Goal: Information Seeking & Learning: Learn about a topic

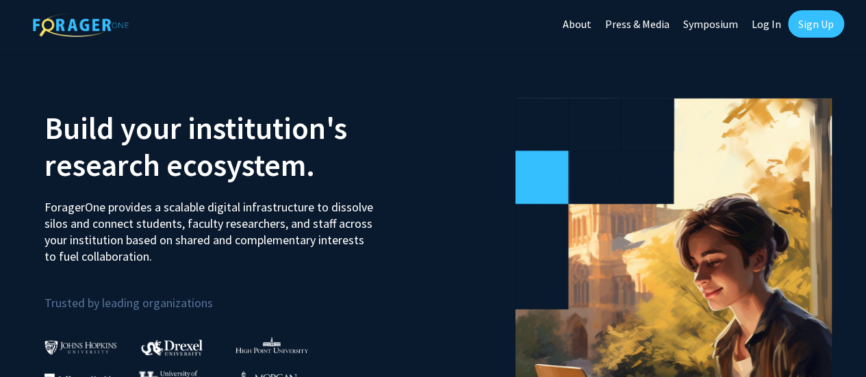
click at [578, 23] on link "About" at bounding box center [577, 24] width 42 height 48
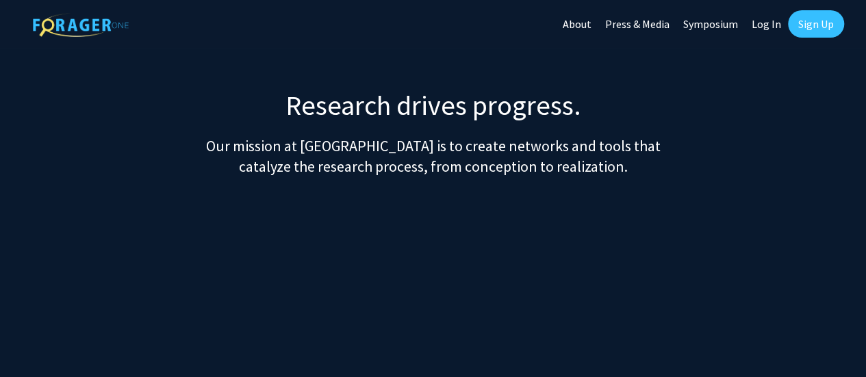
click at [581, 21] on link "About" at bounding box center [577, 24] width 42 height 48
click at [650, 25] on link "Press & Media" at bounding box center [637, 24] width 78 height 48
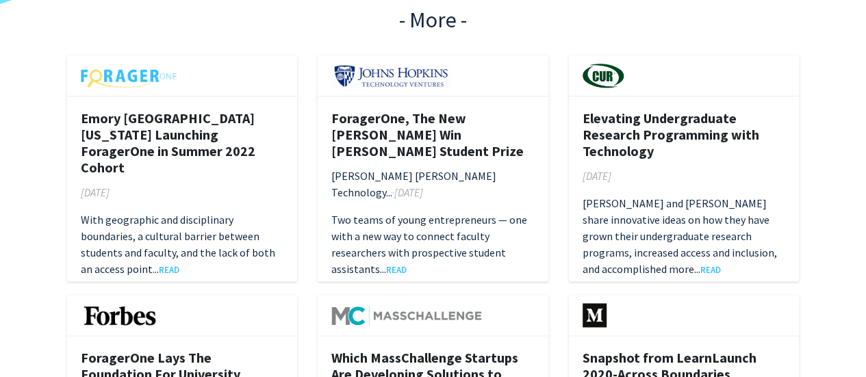
scroll to position [890, 0]
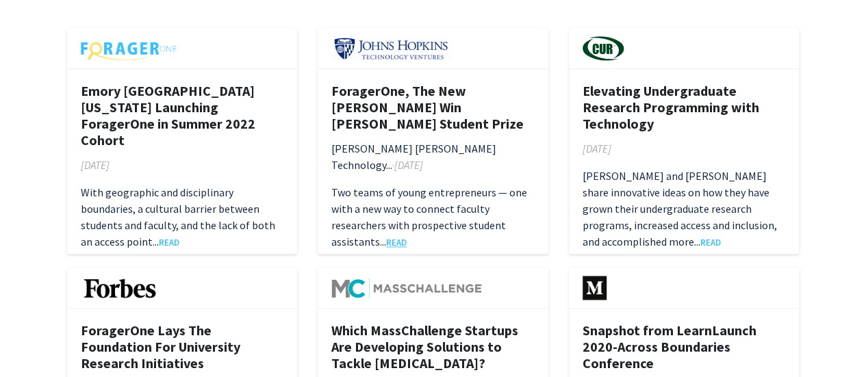
click at [401, 237] on link "READ" at bounding box center [396, 242] width 21 height 11
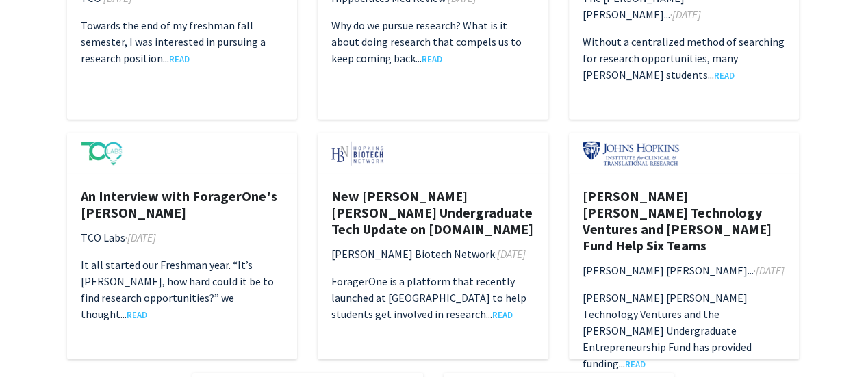
scroll to position [0, 0]
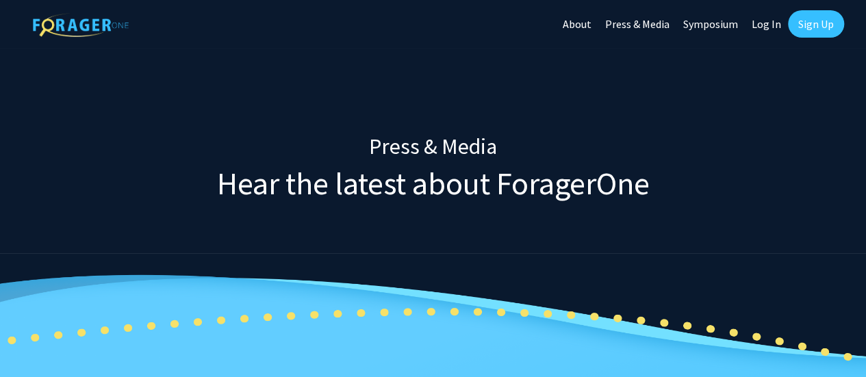
click at [720, 24] on link "Symposium" at bounding box center [710, 24] width 68 height 48
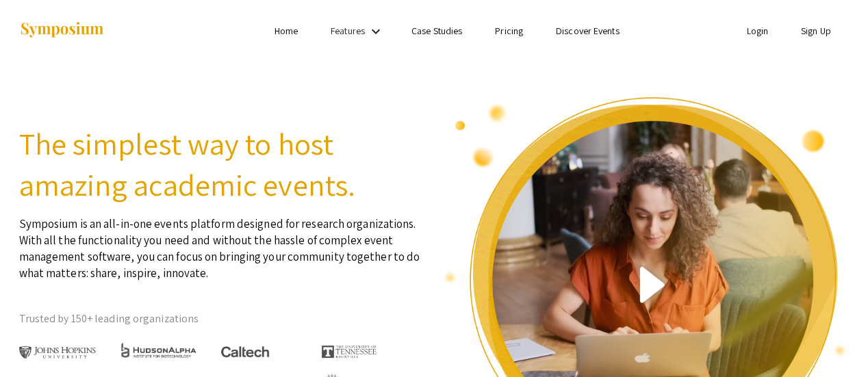
click at [509, 31] on link "Pricing" at bounding box center [509, 31] width 28 height 12
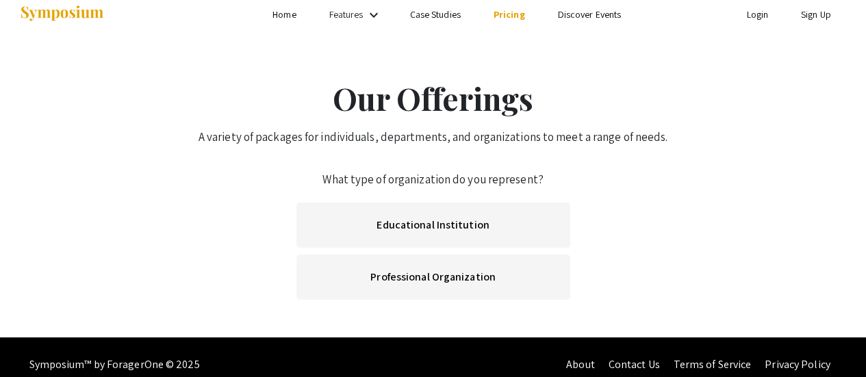
scroll to position [30, 0]
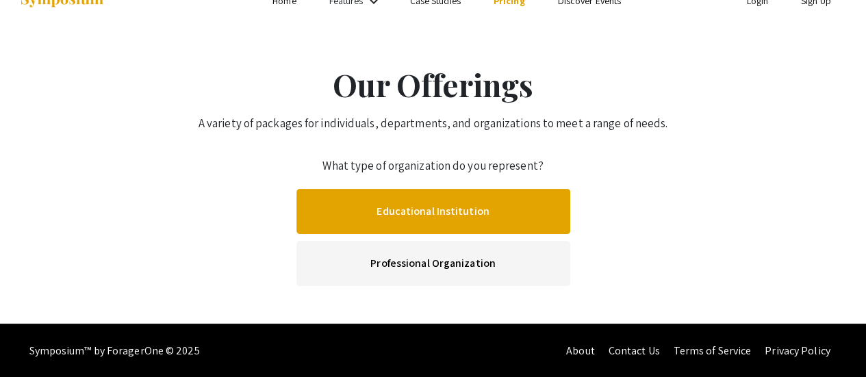
click at [414, 209] on link "Educational Institution" at bounding box center [433, 211] width 274 height 45
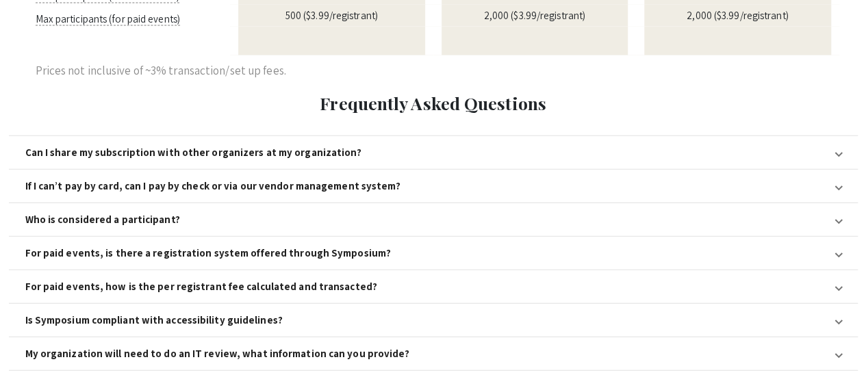
scroll to position [1575, 0]
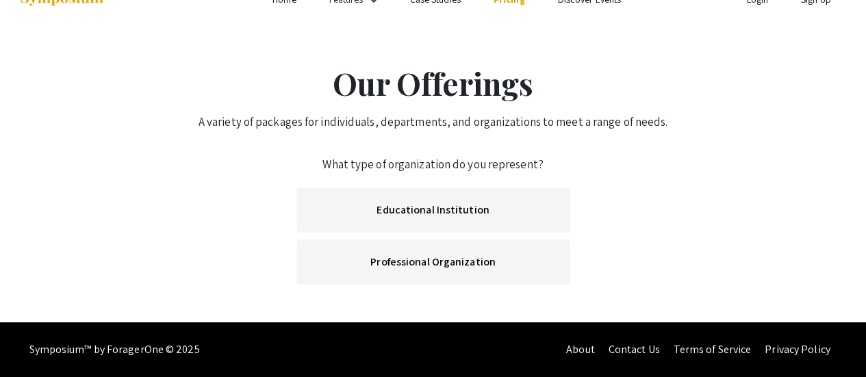
scroll to position [30, 0]
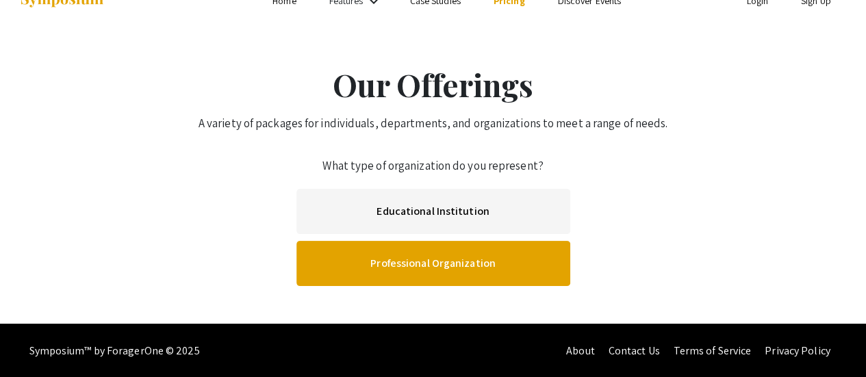
click at [468, 266] on link "Professional Organization" at bounding box center [433, 263] width 274 height 45
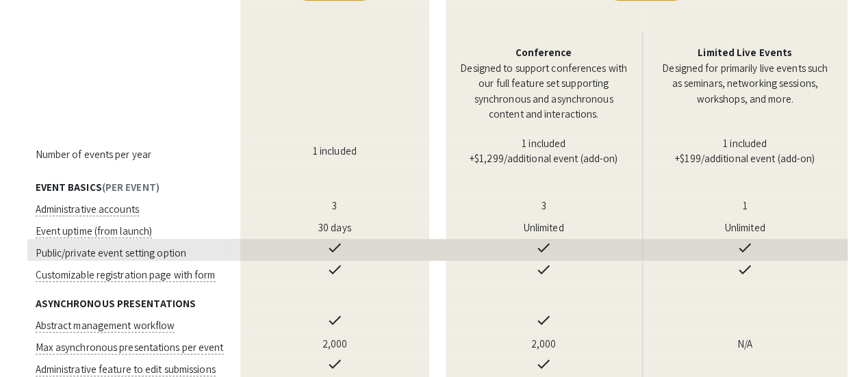
scroll to position [479, 0]
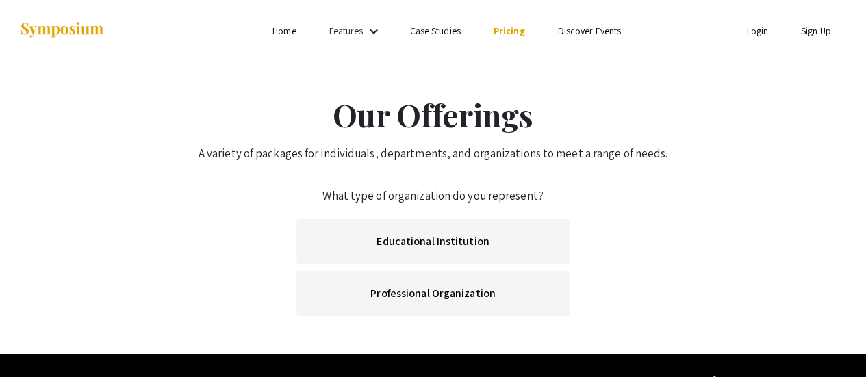
click at [435, 30] on link "Case Studies" at bounding box center [435, 31] width 51 height 12
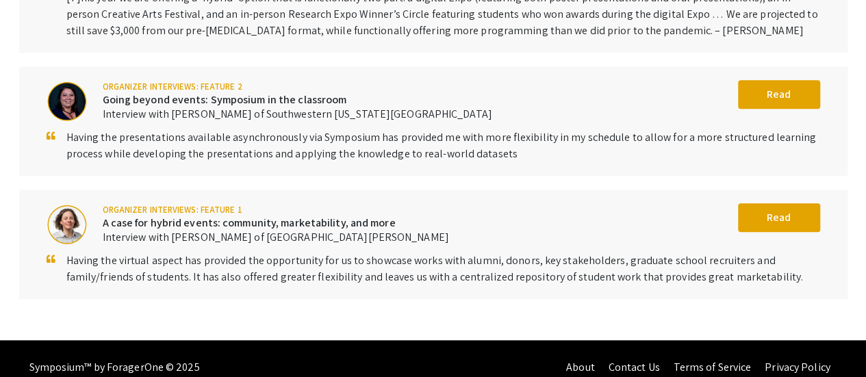
scroll to position [697, 0]
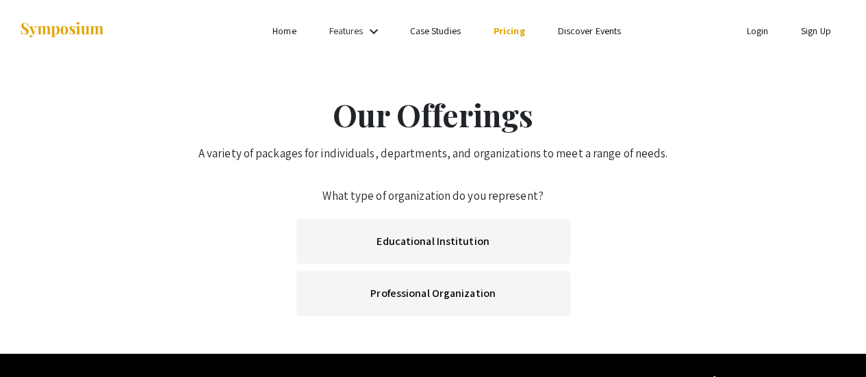
click at [374, 32] on mat-icon "keyboard_arrow_down" at bounding box center [374, 31] width 16 height 16
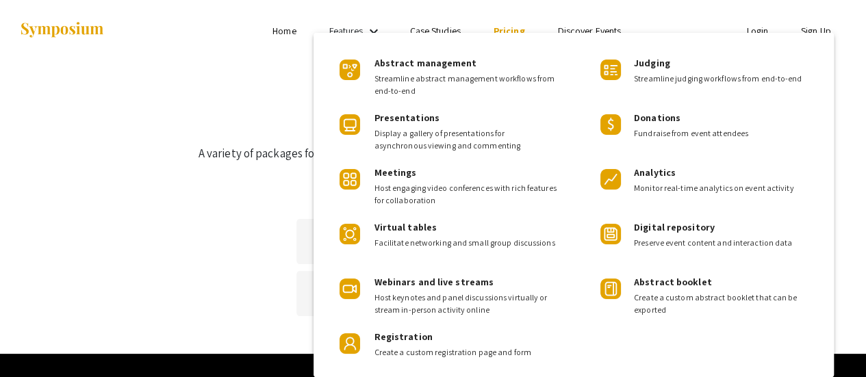
click at [240, 53] on div at bounding box center [433, 188] width 866 height 377
